Goal: Check status

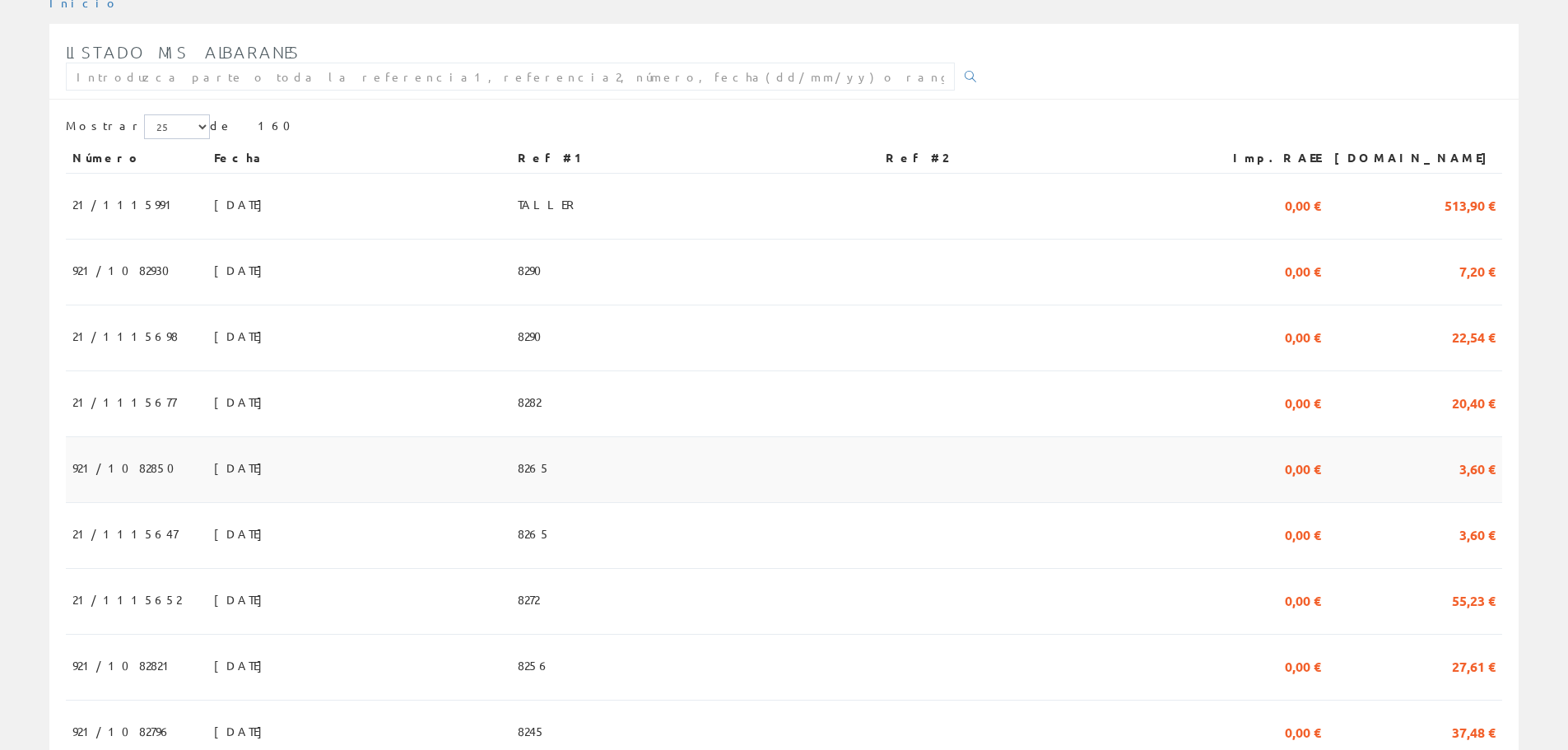
scroll to position [247, 0]
click at [102, 327] on span "21/1115698" at bounding box center [125, 333] width 105 height 28
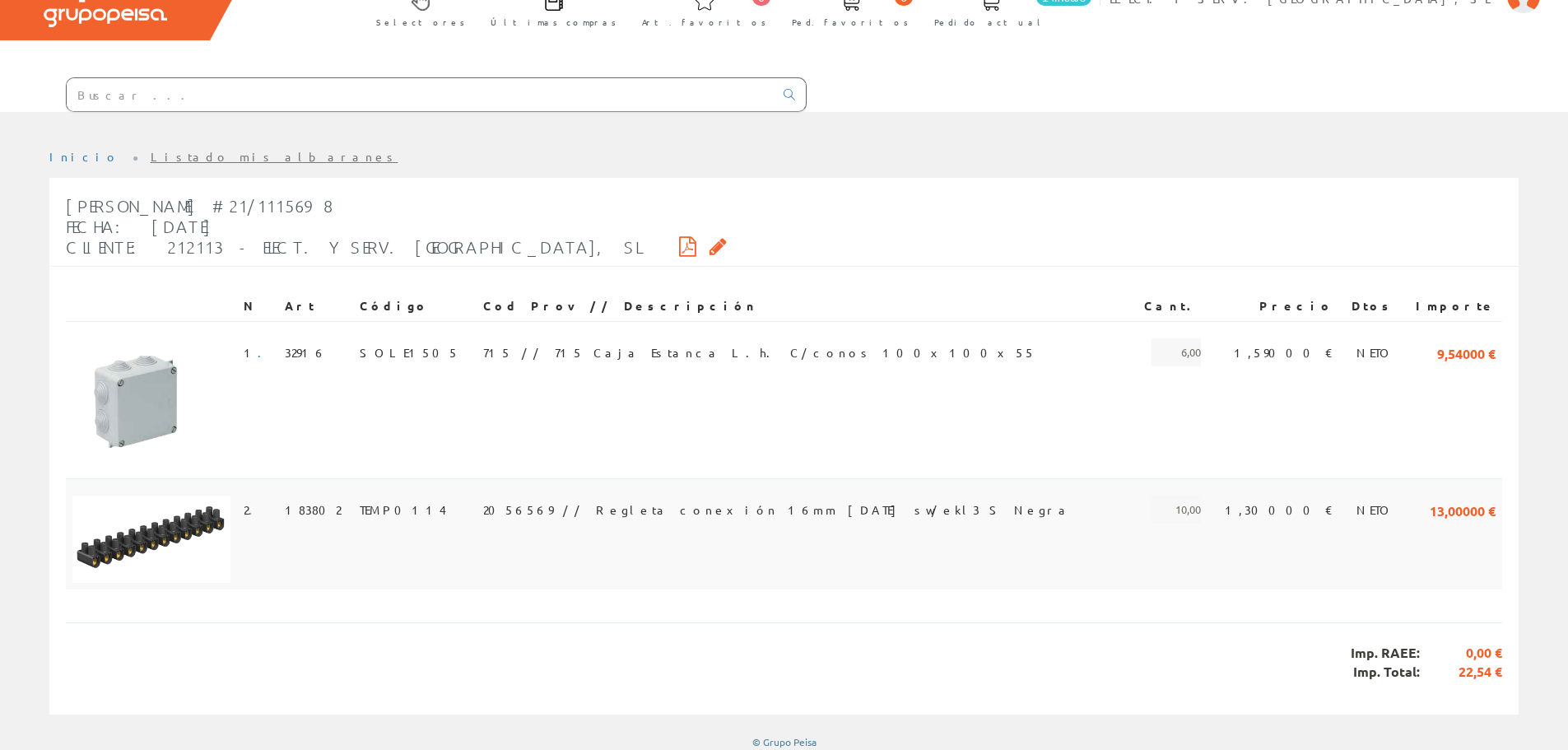
scroll to position [100, 0]
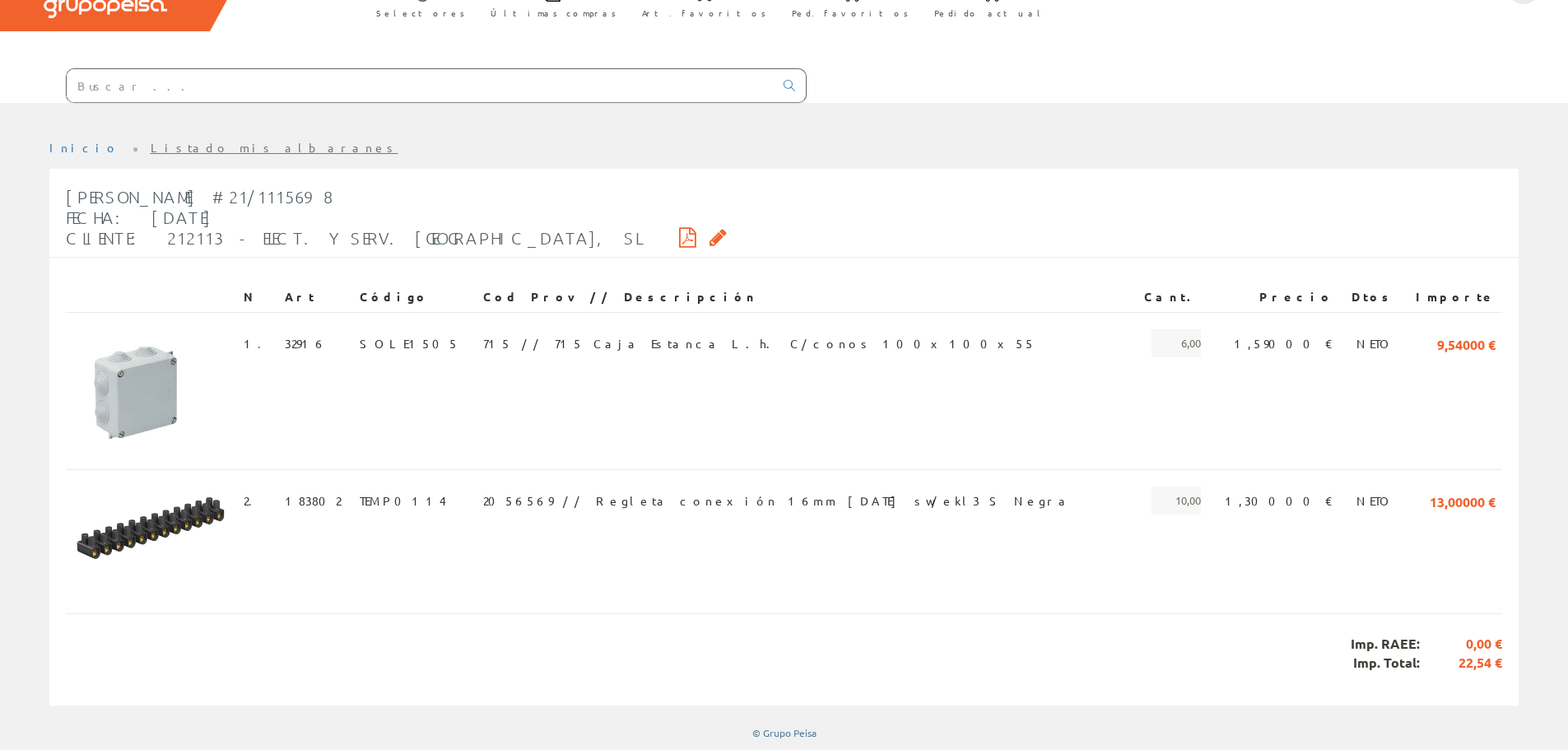
click at [679, 232] on icon at bounding box center [687, 238] width 17 height 12
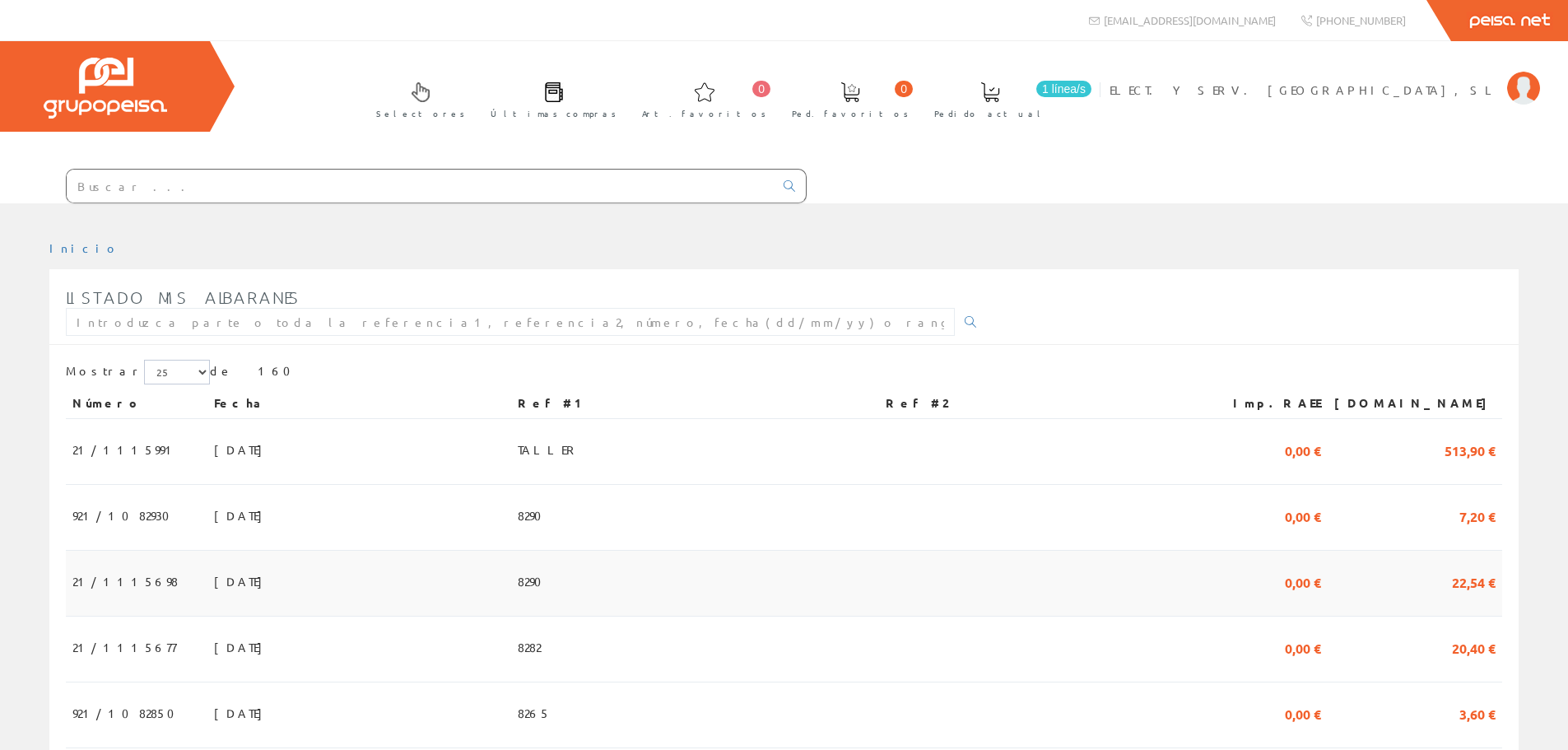
scroll to position [247, 0]
